Goal: Information Seeking & Learning: Learn about a topic

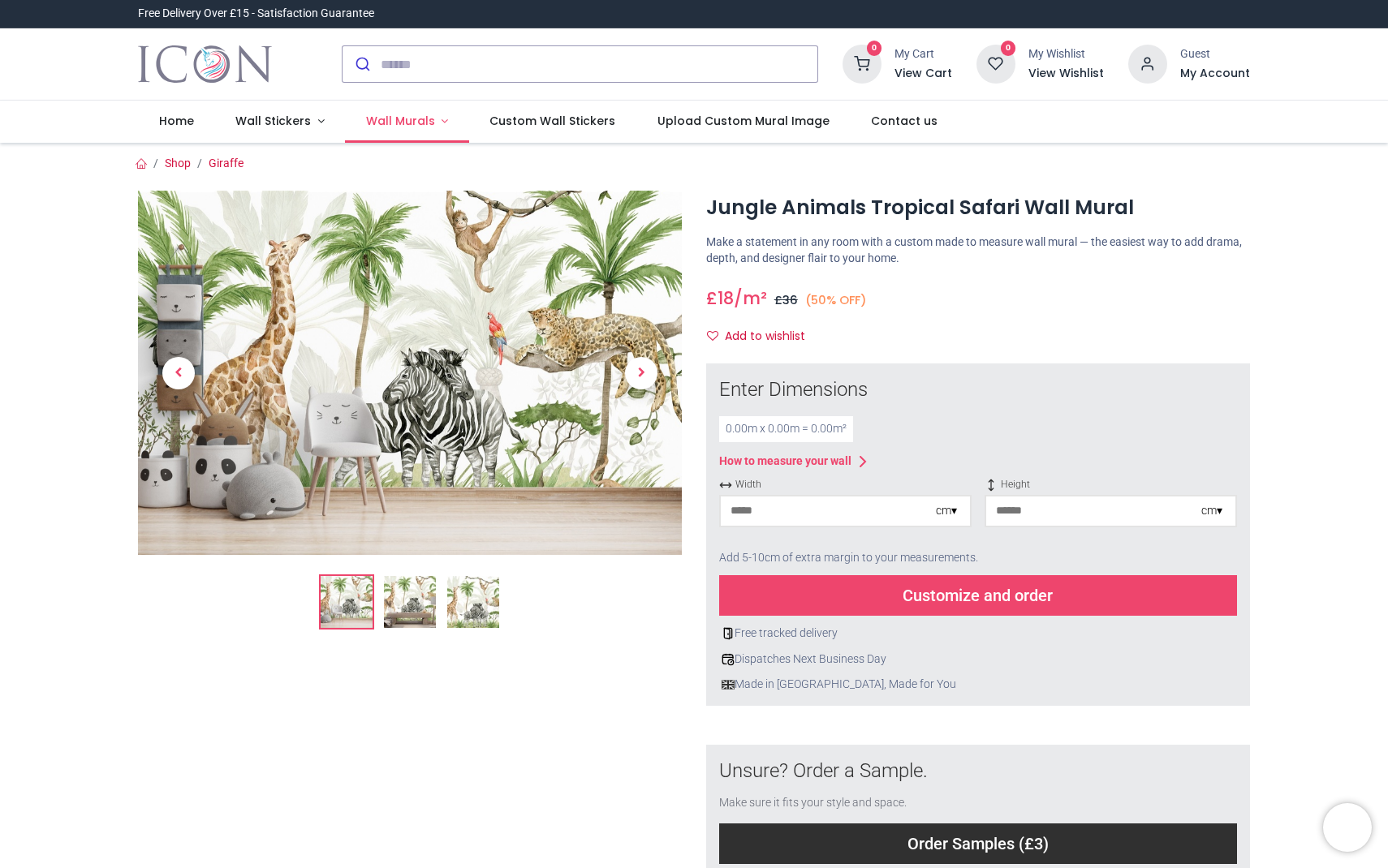
click at [381, 115] on span "Wall Murals" at bounding box center [401, 121] width 69 height 16
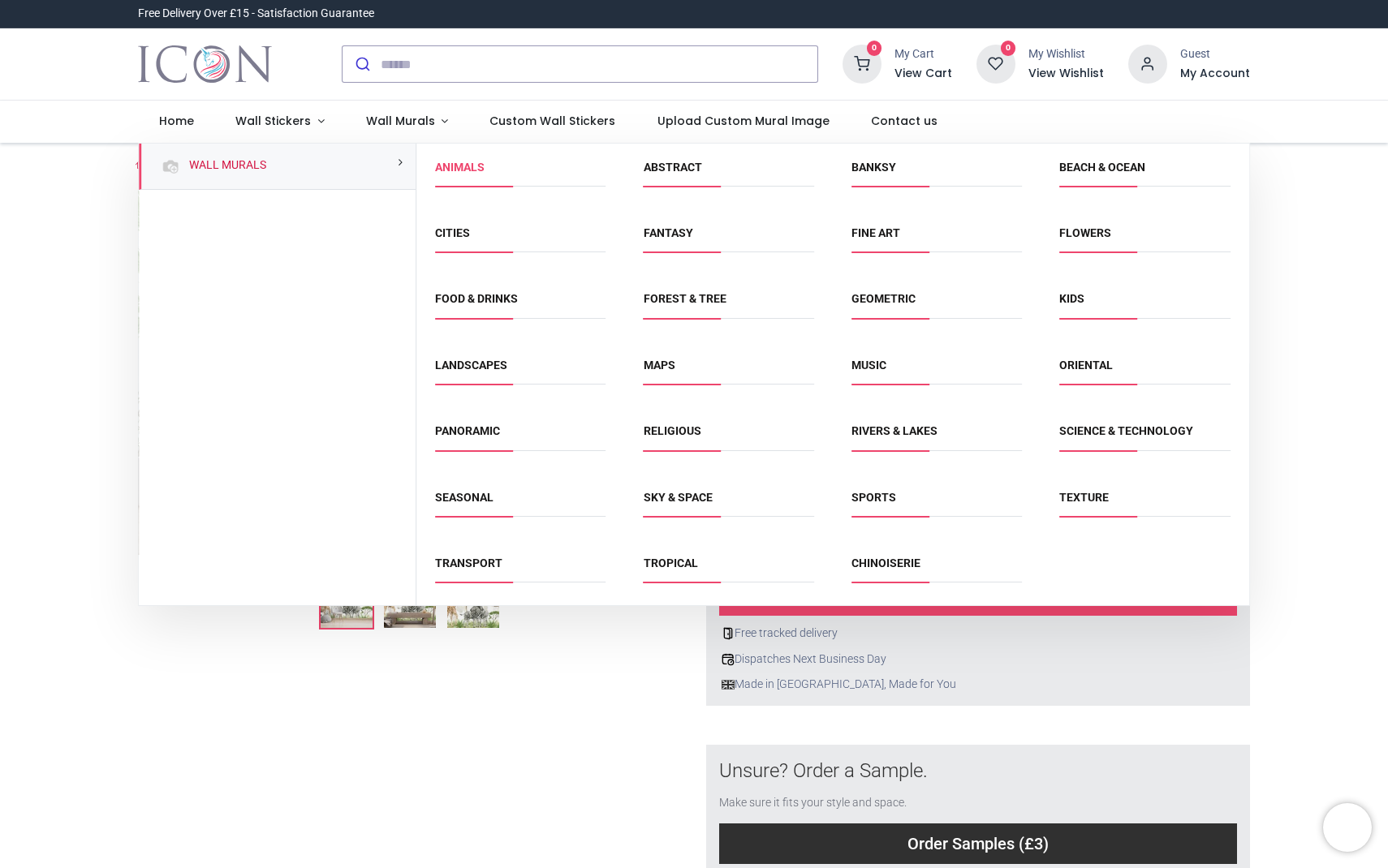
click at [450, 168] on link "Animals" at bounding box center [460, 168] width 50 height 13
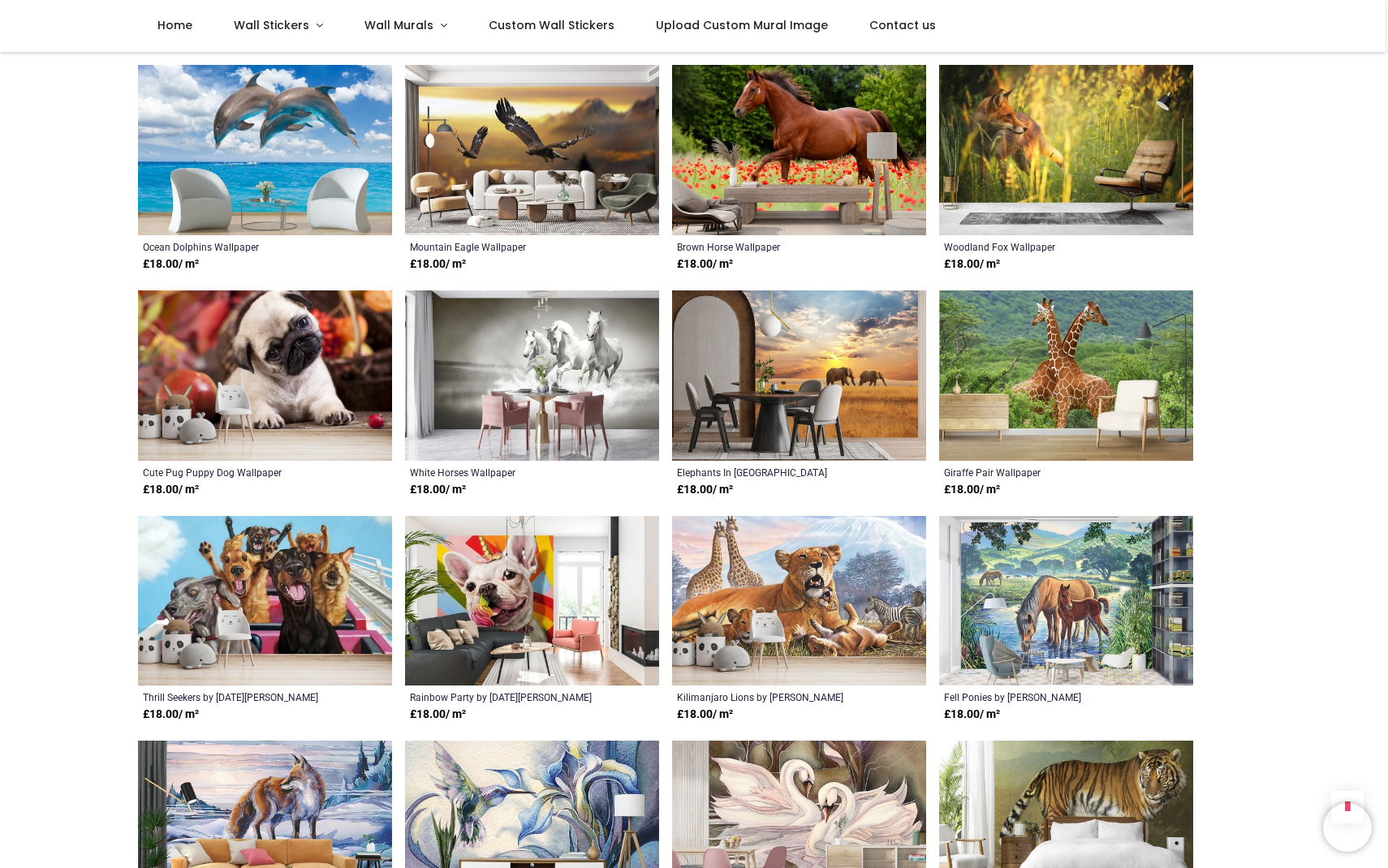
scroll to position [2616, 0]
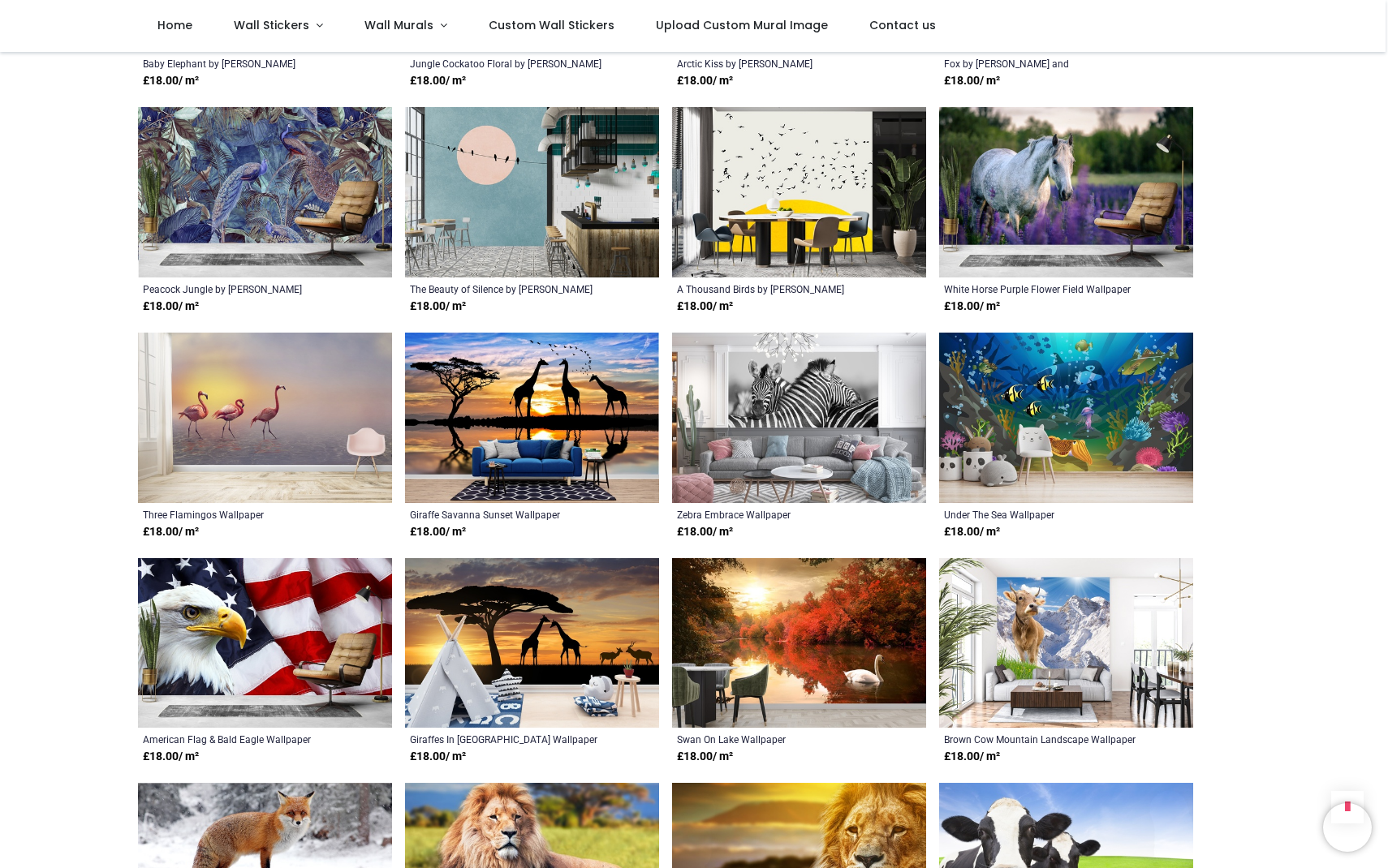
scroll to position [3770, 0]
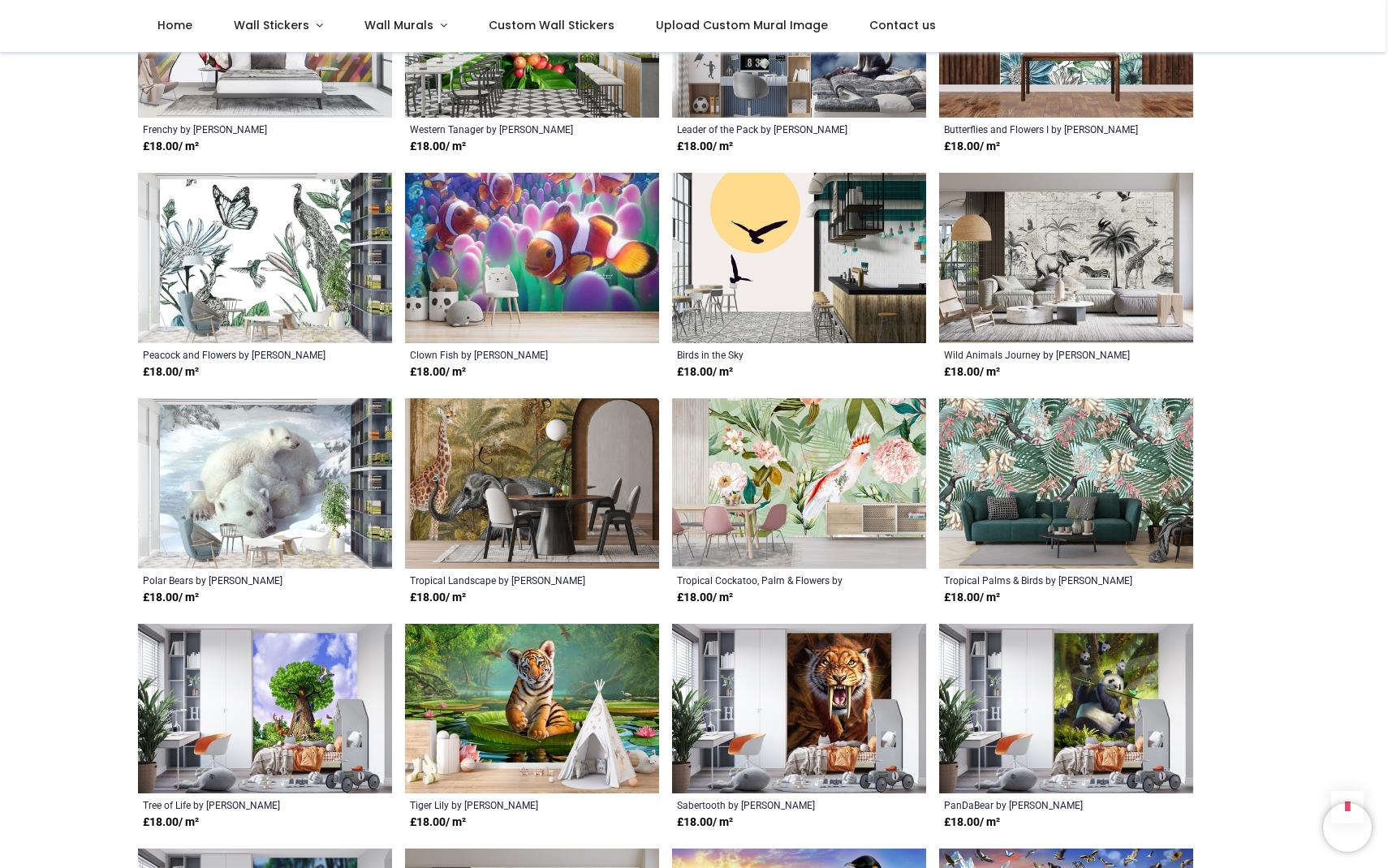
scroll to position [5737, 0]
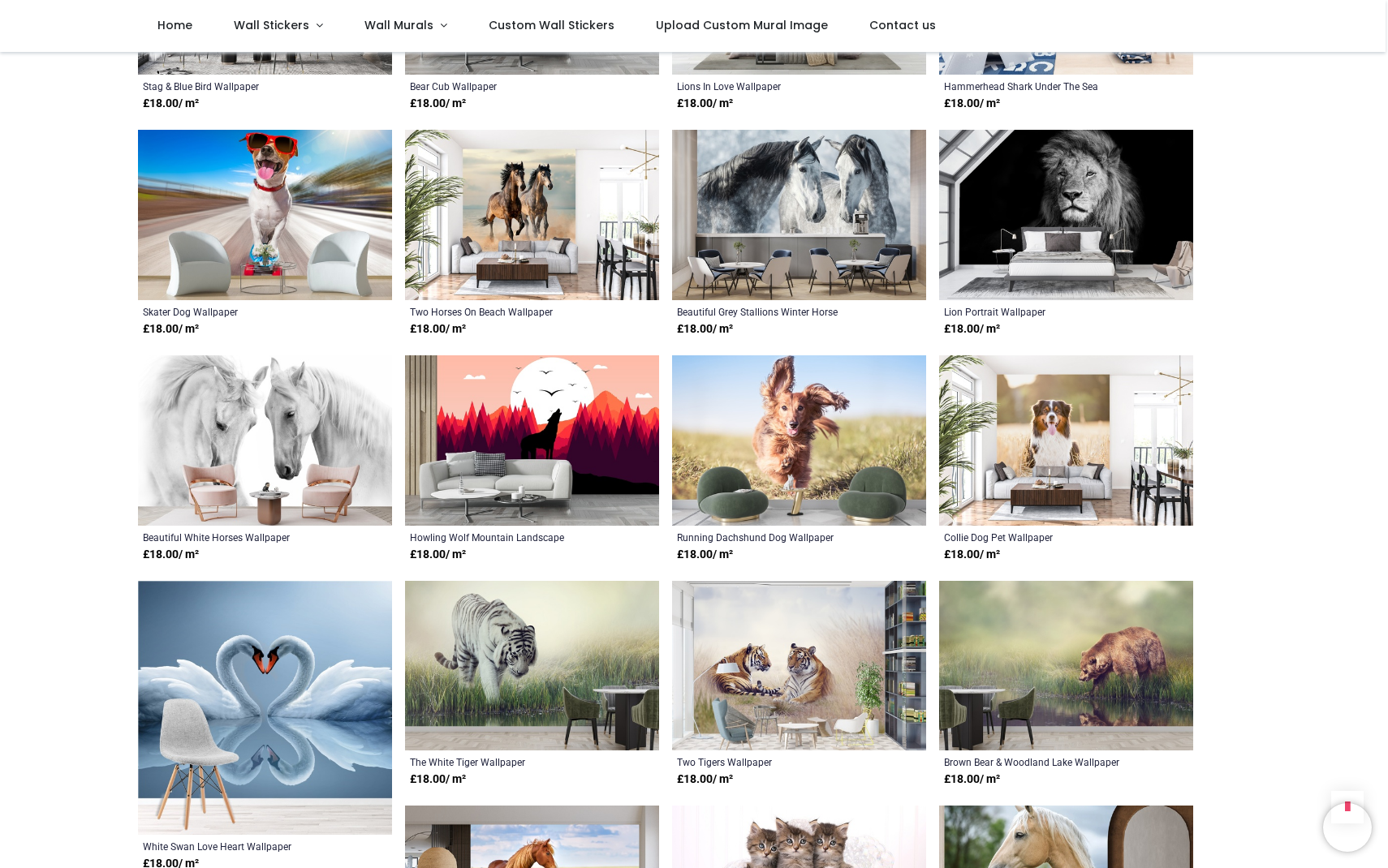
scroll to position [7320, 0]
